Goal: Find specific page/section: Find specific page/section

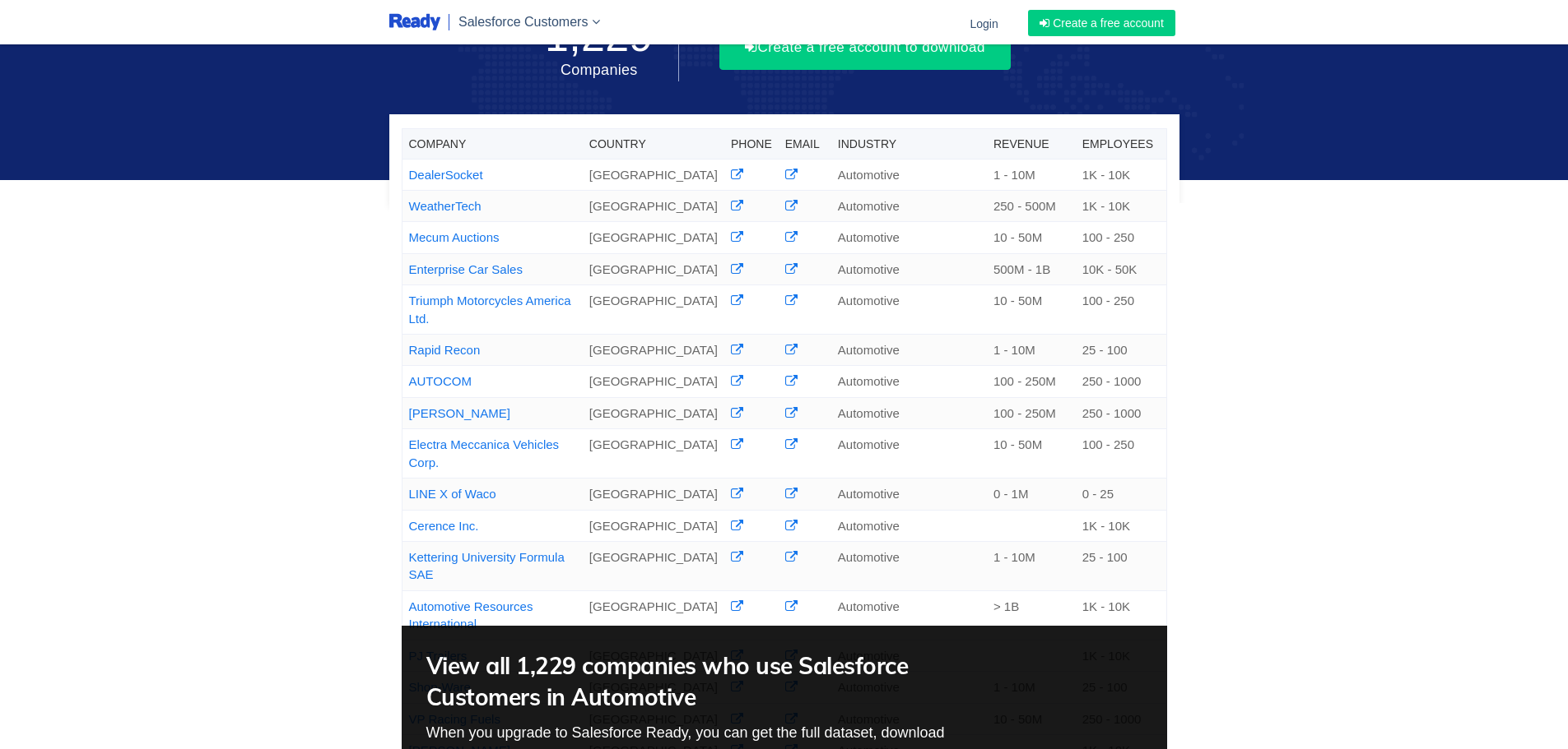
scroll to position [165, 0]
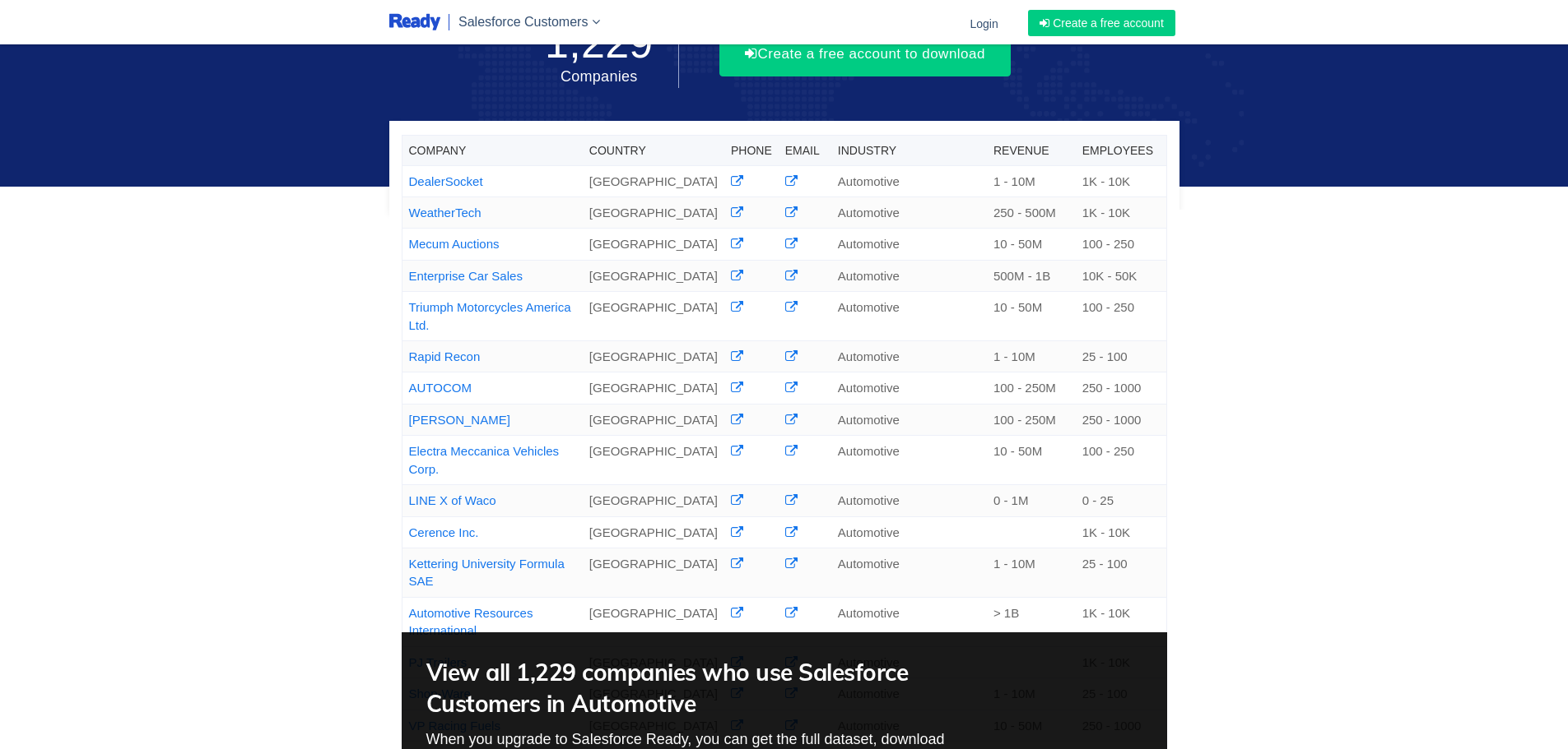
click at [429, 427] on link "JD Byrider" at bounding box center [459, 420] width 101 height 14
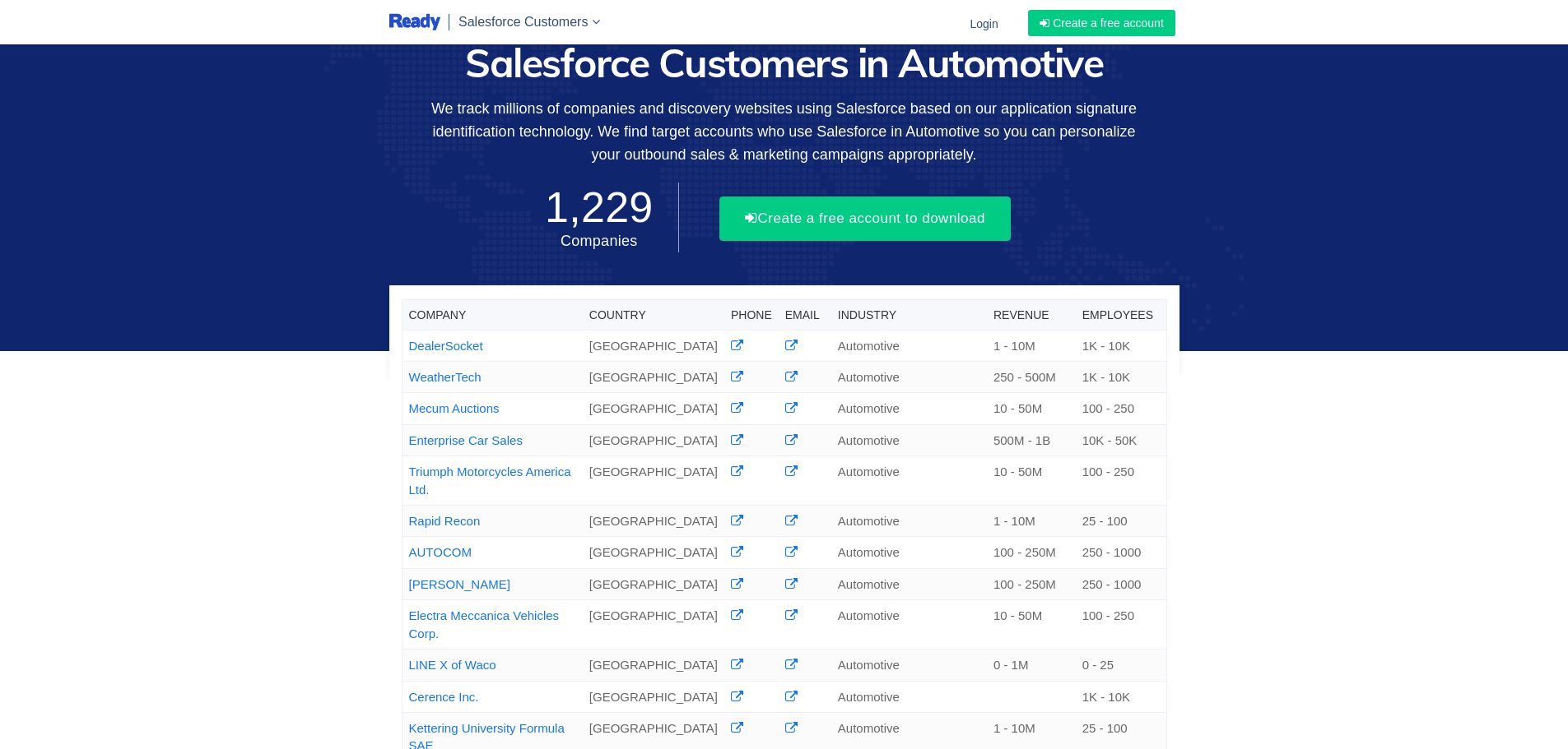
scroll to position [165, 0]
